Goal: Use online tool/utility: Use online tool/utility

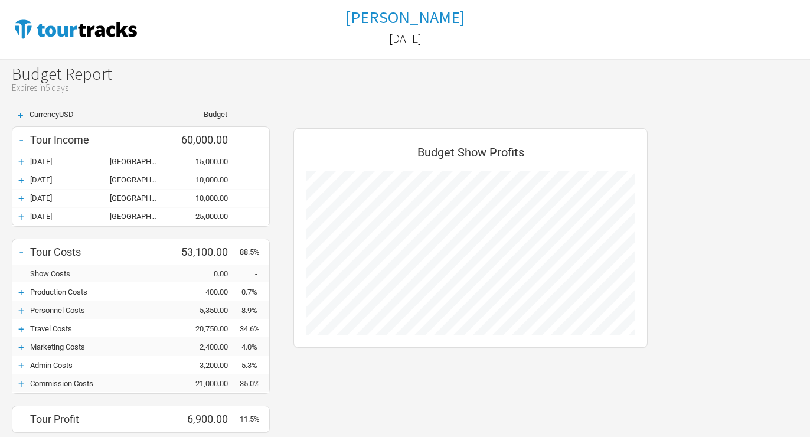
scroll to position [397, 378]
click at [23, 114] on div "+" at bounding box center [21, 115] width 18 height 10
click at [21, 158] on div "+" at bounding box center [21, 162] width 18 height 12
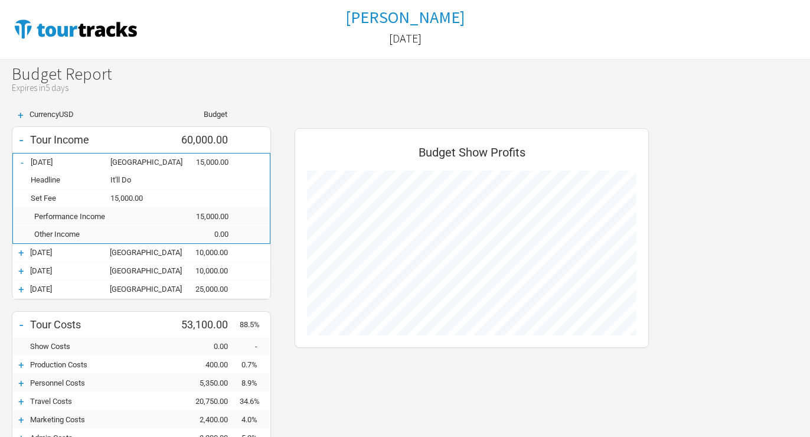
click at [17, 248] on div "+" at bounding box center [21, 253] width 18 height 12
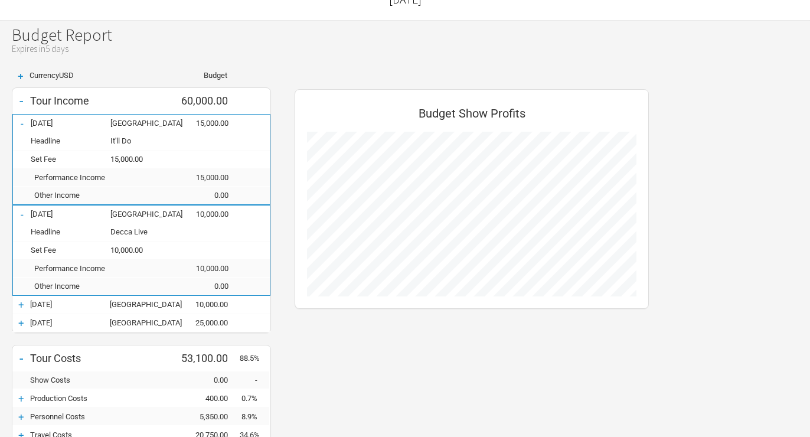
scroll to position [59, 0]
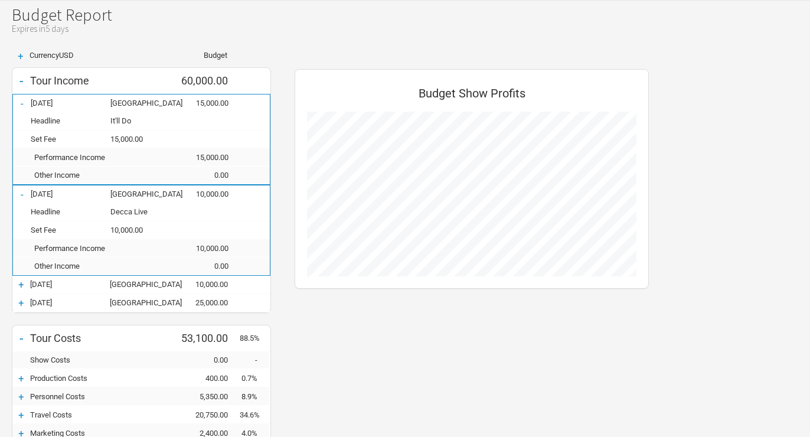
click at [17, 283] on div "+" at bounding box center [21, 285] width 18 height 12
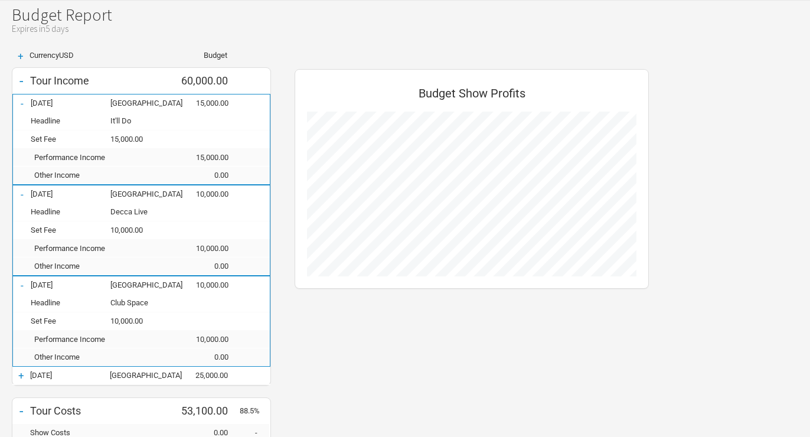
scroll to position [651, 378]
click at [19, 371] on div "+" at bounding box center [21, 376] width 18 height 12
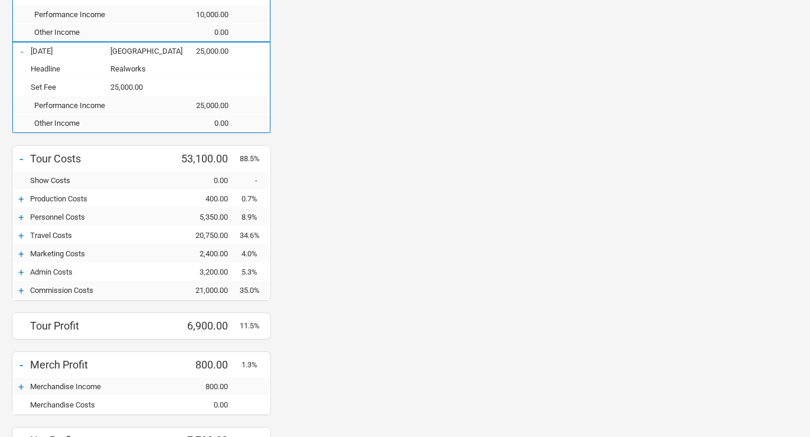
scroll to position [383, 0]
click at [21, 197] on div "+" at bounding box center [21, 200] width 18 height 12
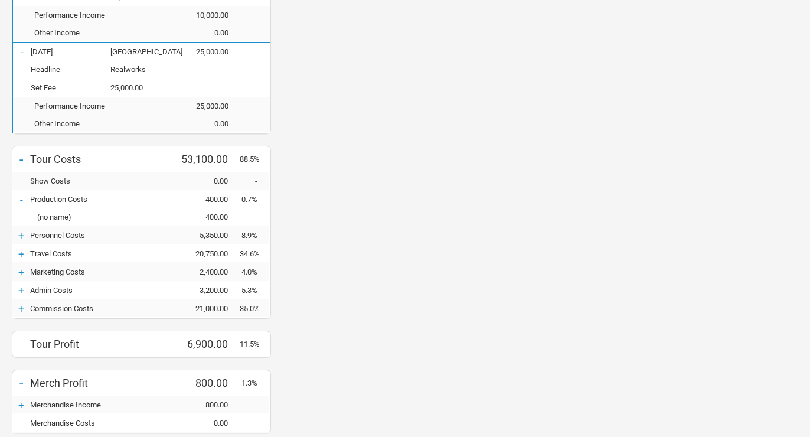
click at [21, 234] on div "+" at bounding box center [21, 236] width 18 height 12
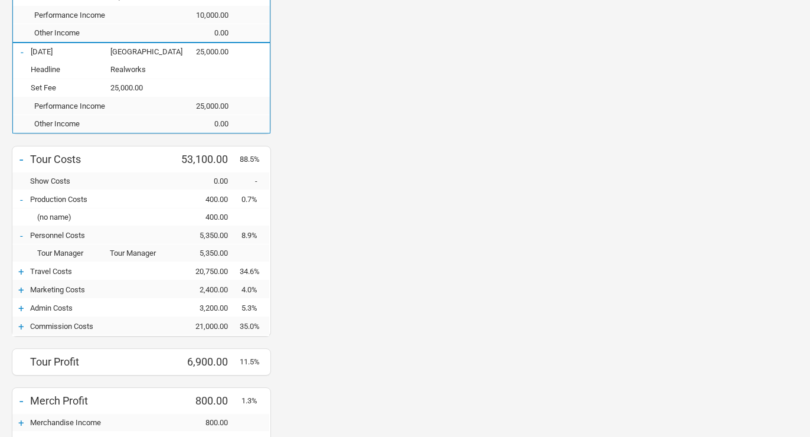
scroll to position [758, 378]
click at [24, 267] on div "+" at bounding box center [21, 272] width 18 height 12
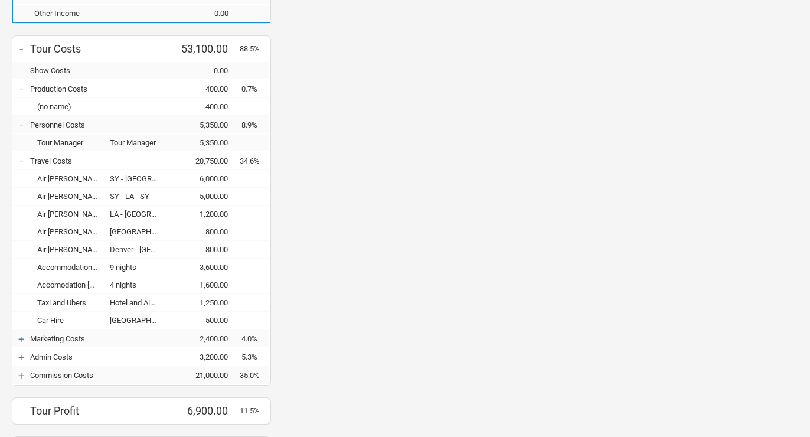
scroll to position [619, 0]
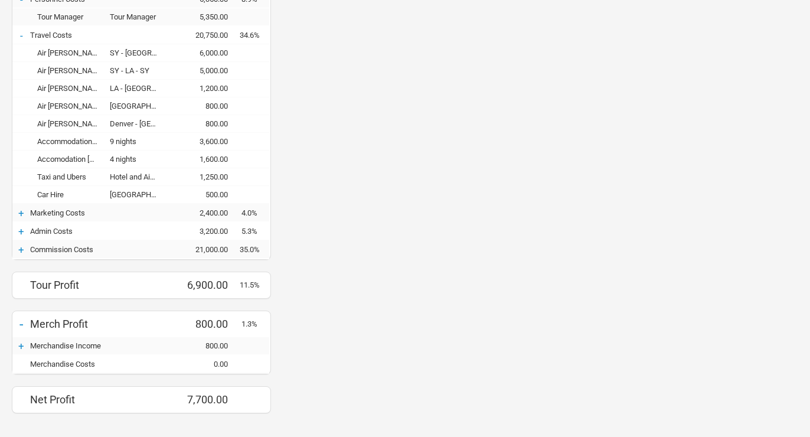
click at [18, 211] on div "+" at bounding box center [21, 213] width 18 height 12
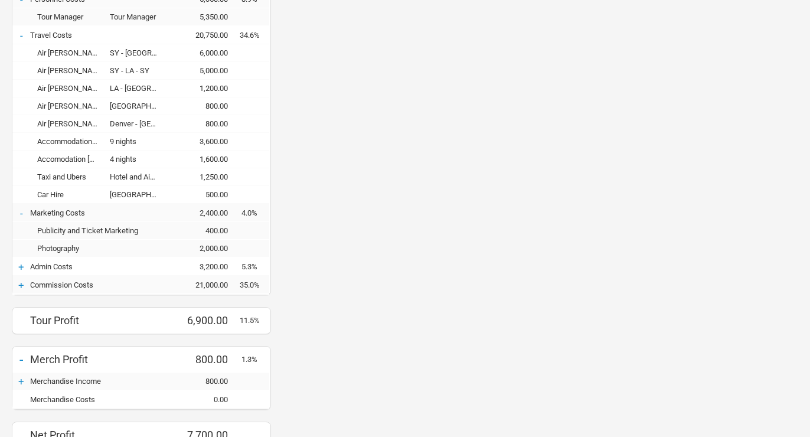
click at [21, 262] on div "+" at bounding box center [21, 267] width 18 height 12
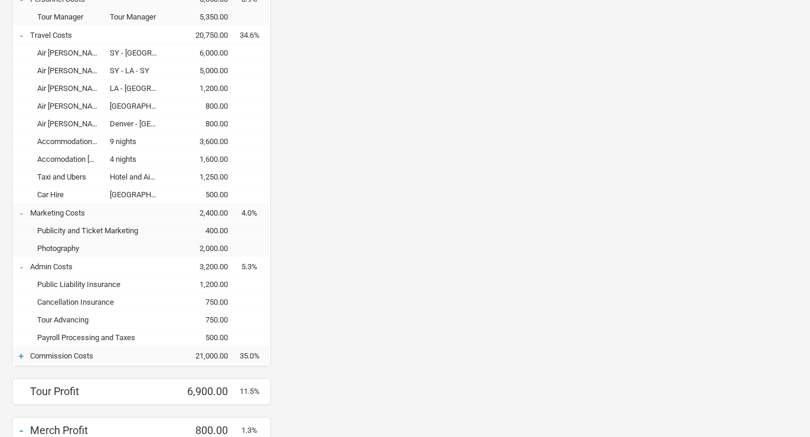
scroll to position [1024, 378]
click at [21, 351] on div "+" at bounding box center [21, 356] width 18 height 12
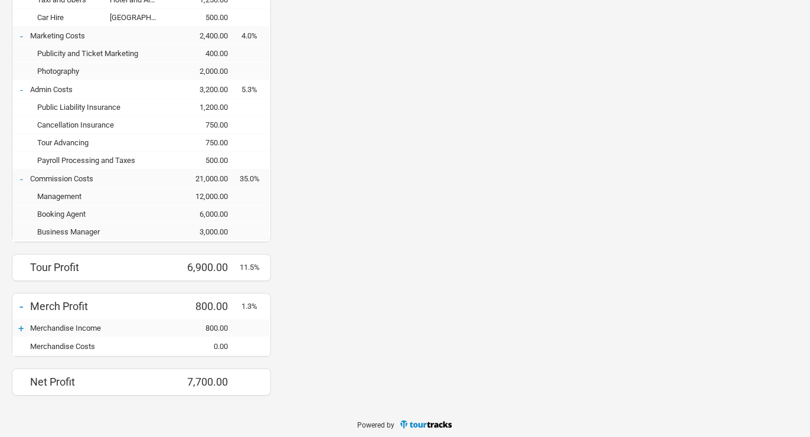
click at [21, 325] on div "+" at bounding box center [21, 328] width 18 height 12
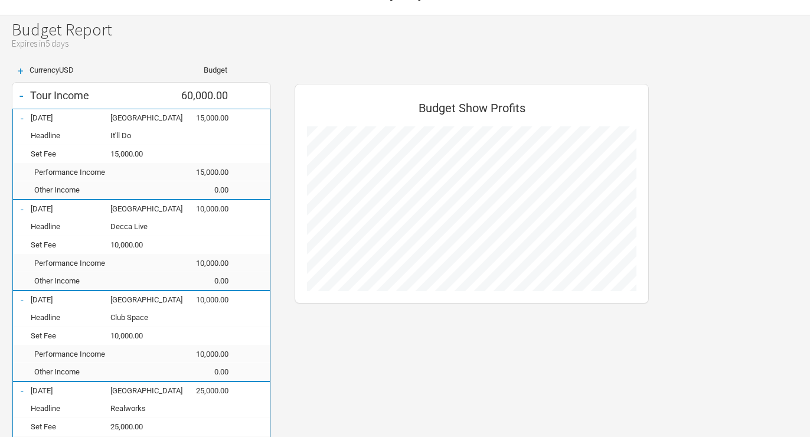
scroll to position [0, 0]
